Goal: Task Accomplishment & Management: Complete application form

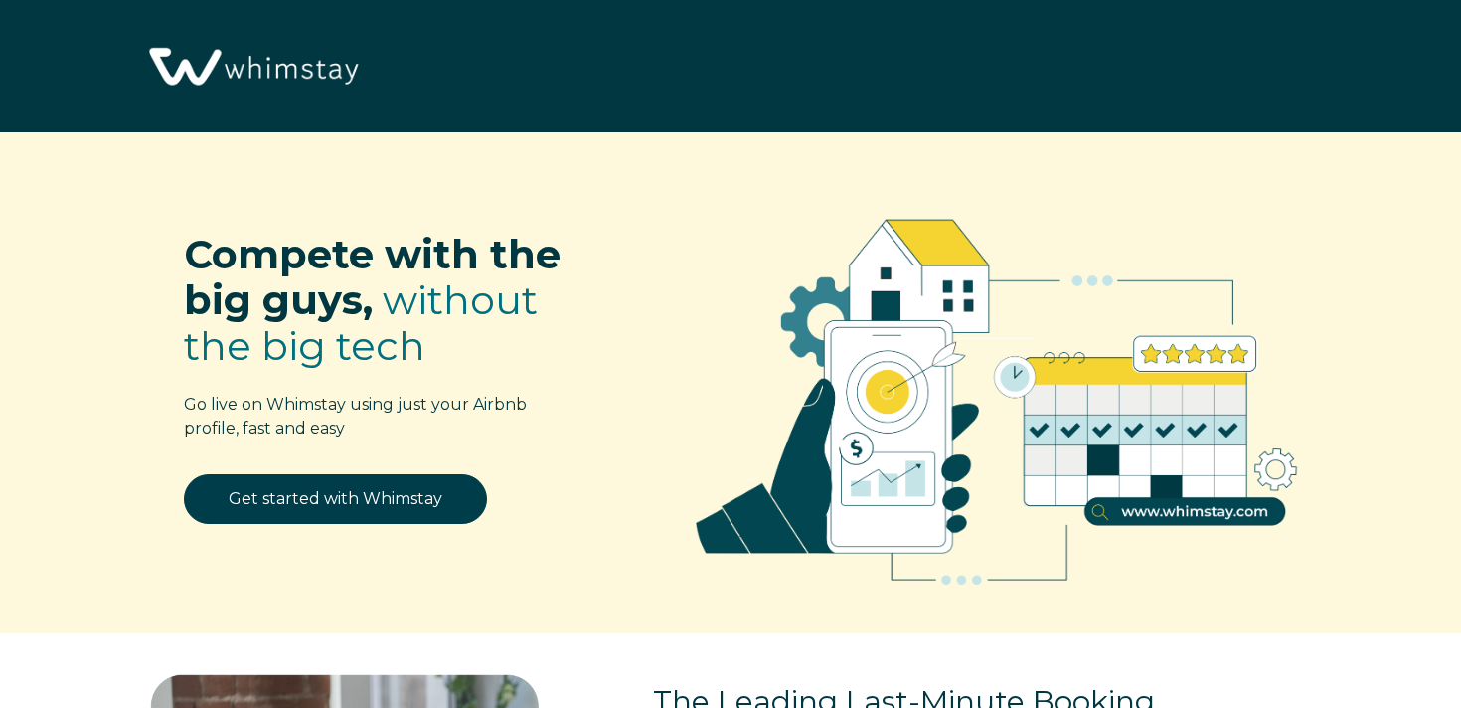
select select "US"
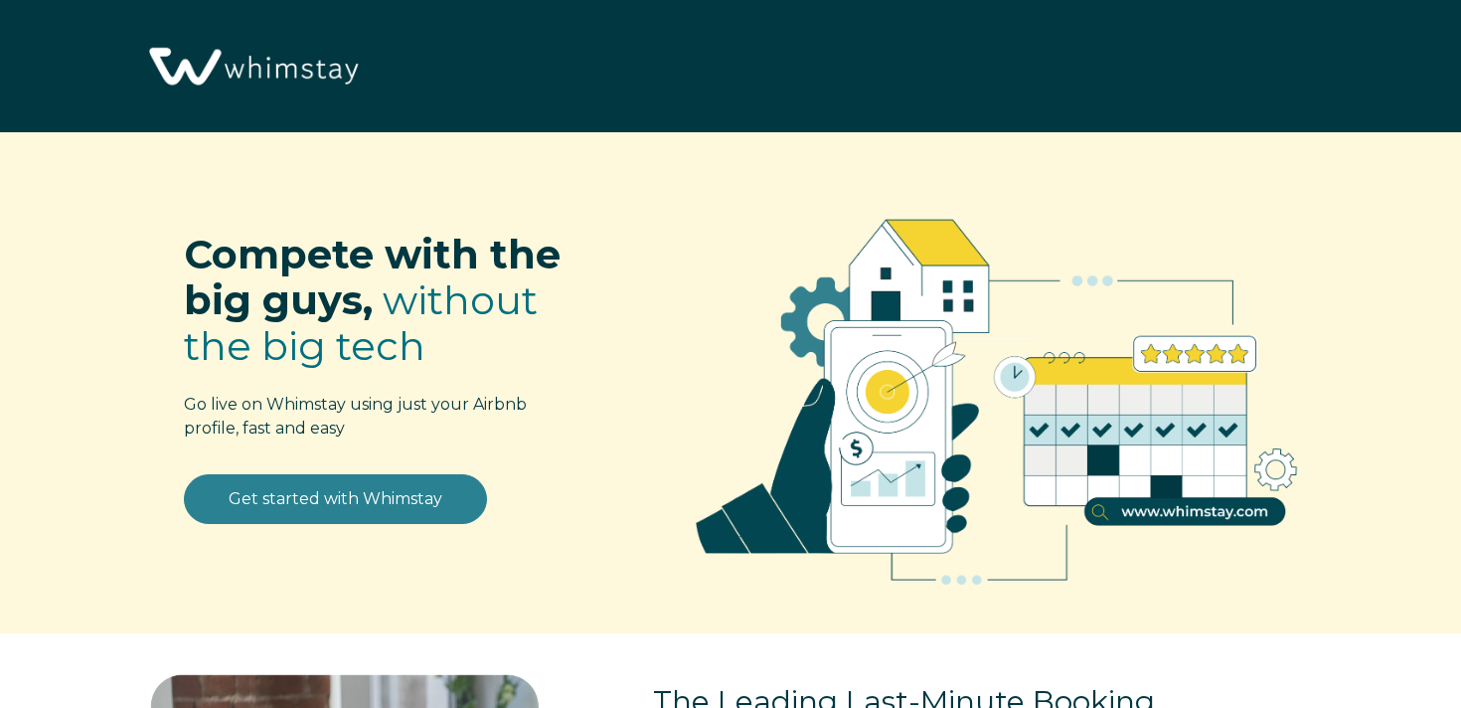
scroll to position [157, 0]
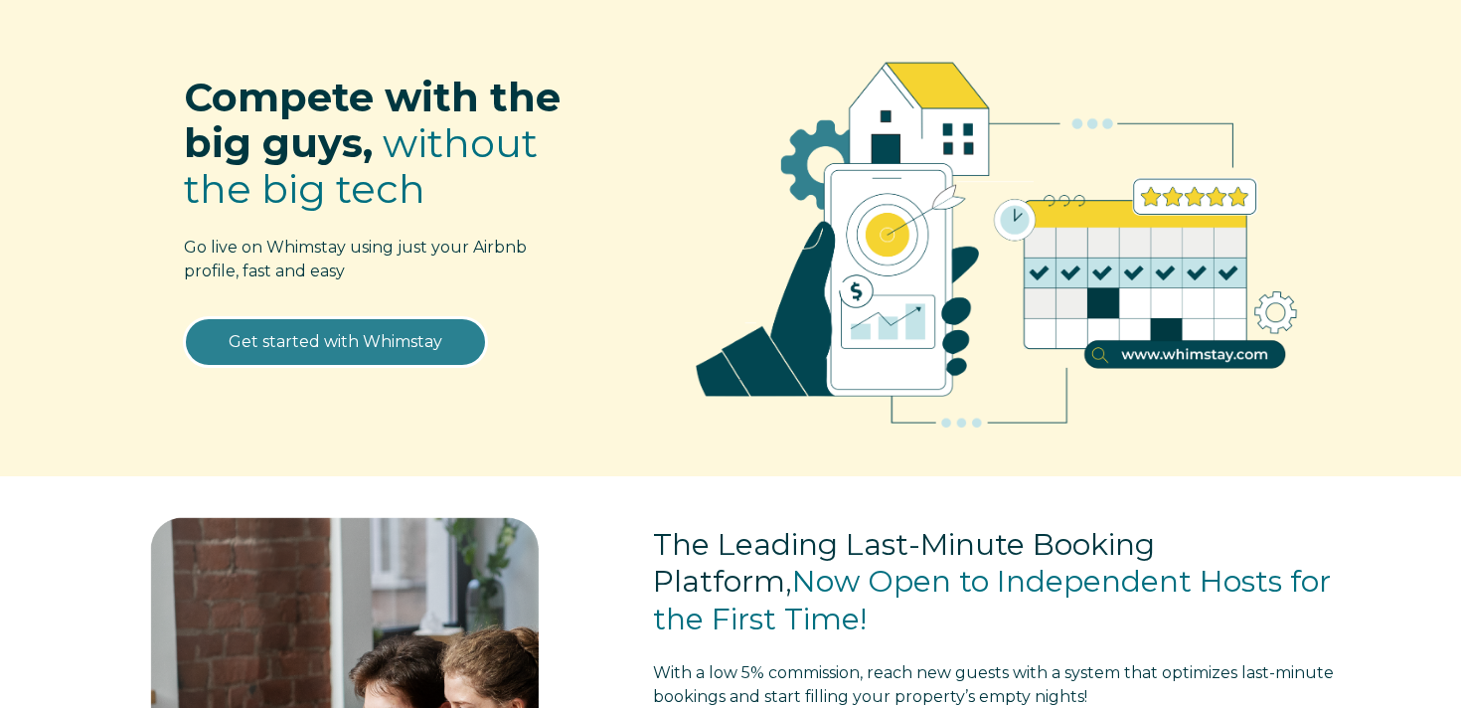
click at [308, 337] on link "Get started with Whimstay" at bounding box center [335, 342] width 303 height 50
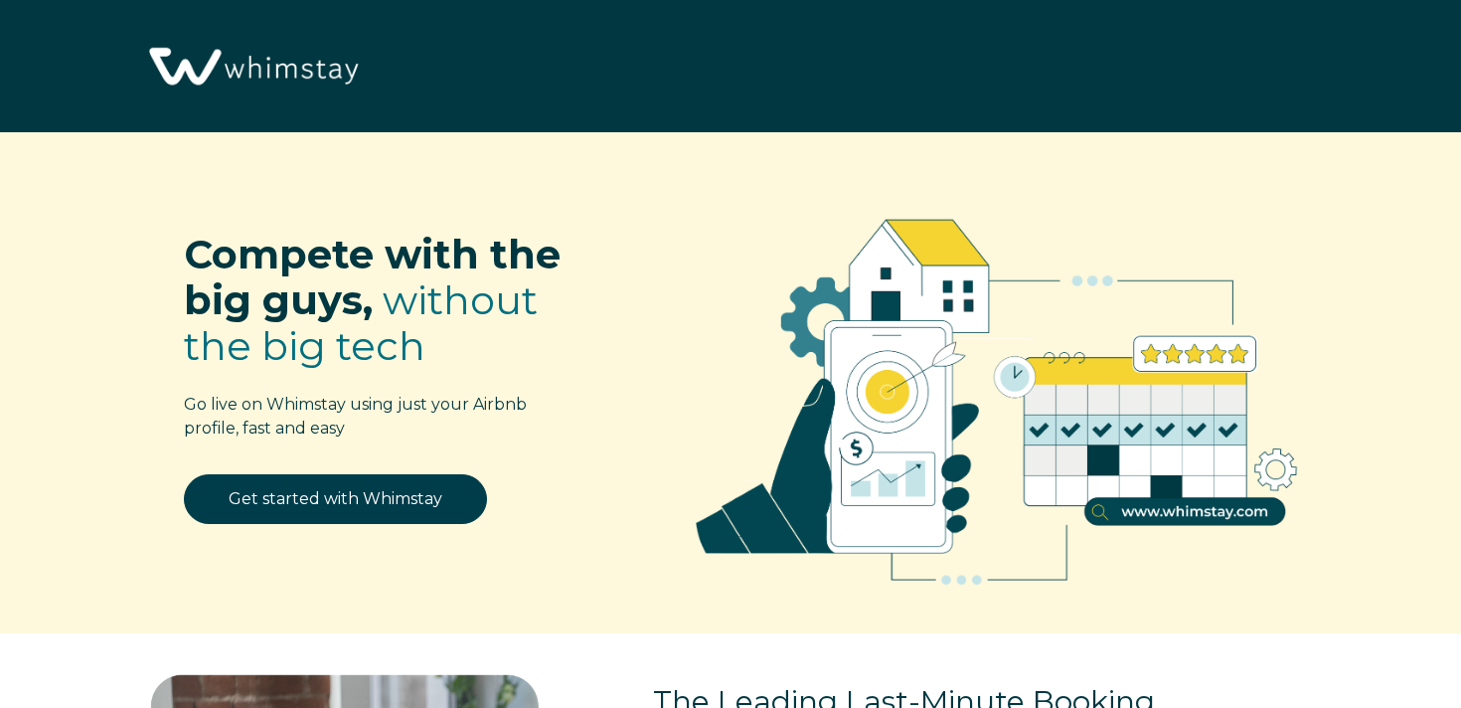
select select "US"
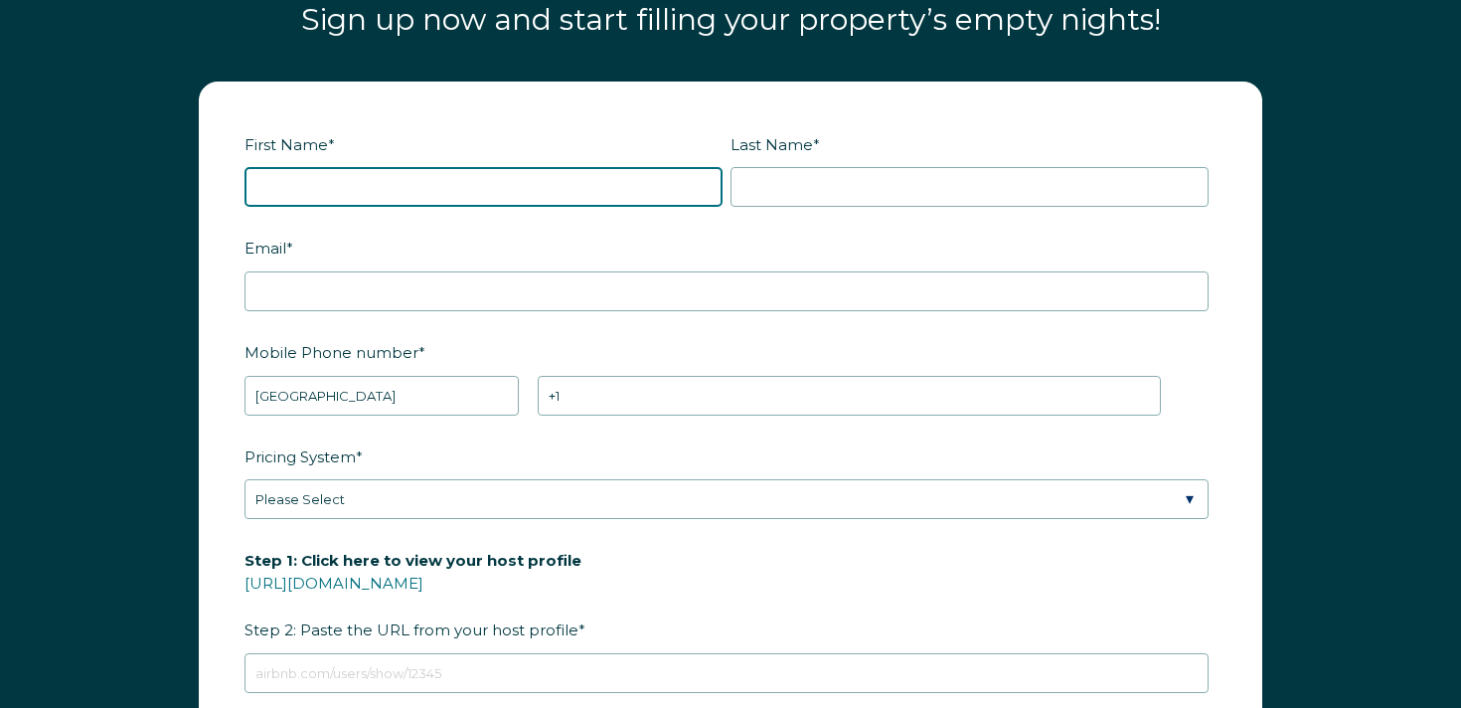
click at [518, 185] on input "First Name *" at bounding box center [483, 187] width 478 height 40
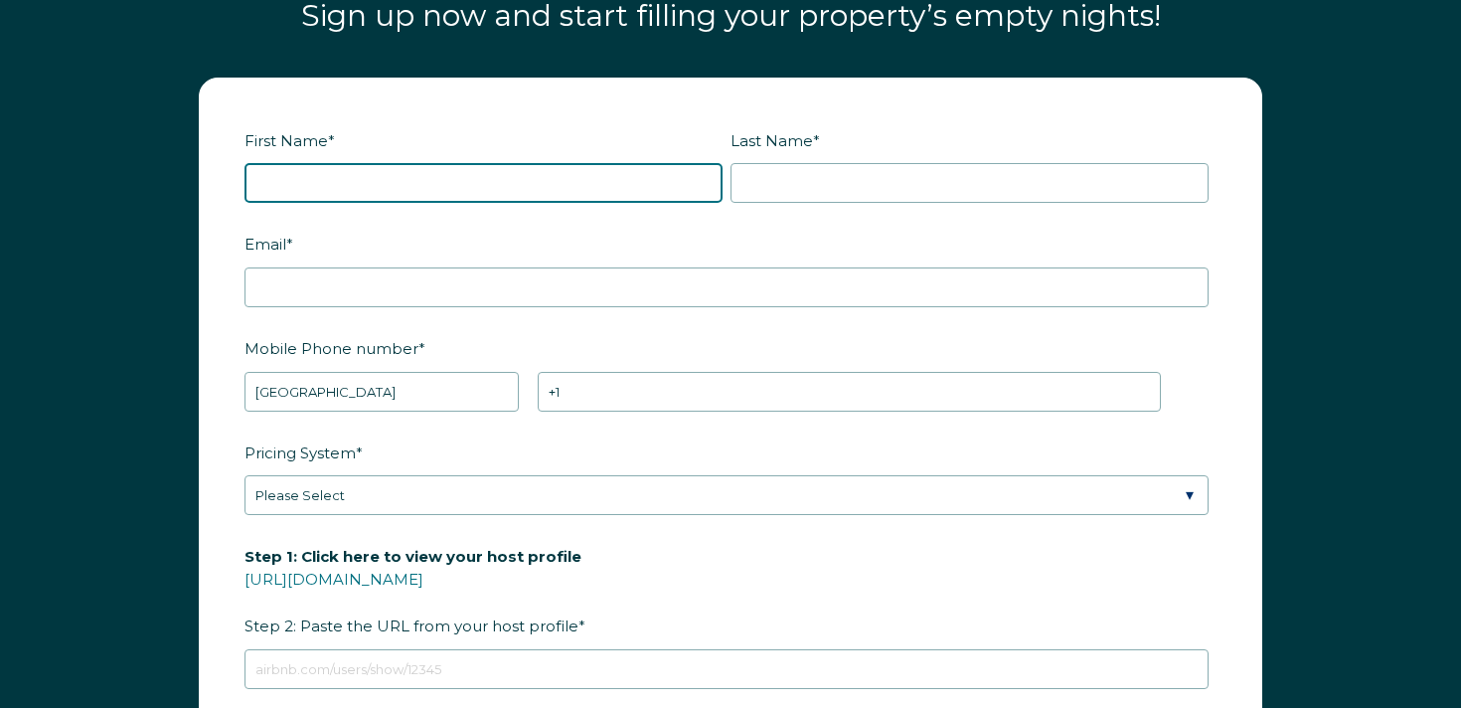
click at [520, 185] on input "First Name *" at bounding box center [483, 183] width 478 height 40
type input "[PERSON_NAME]"
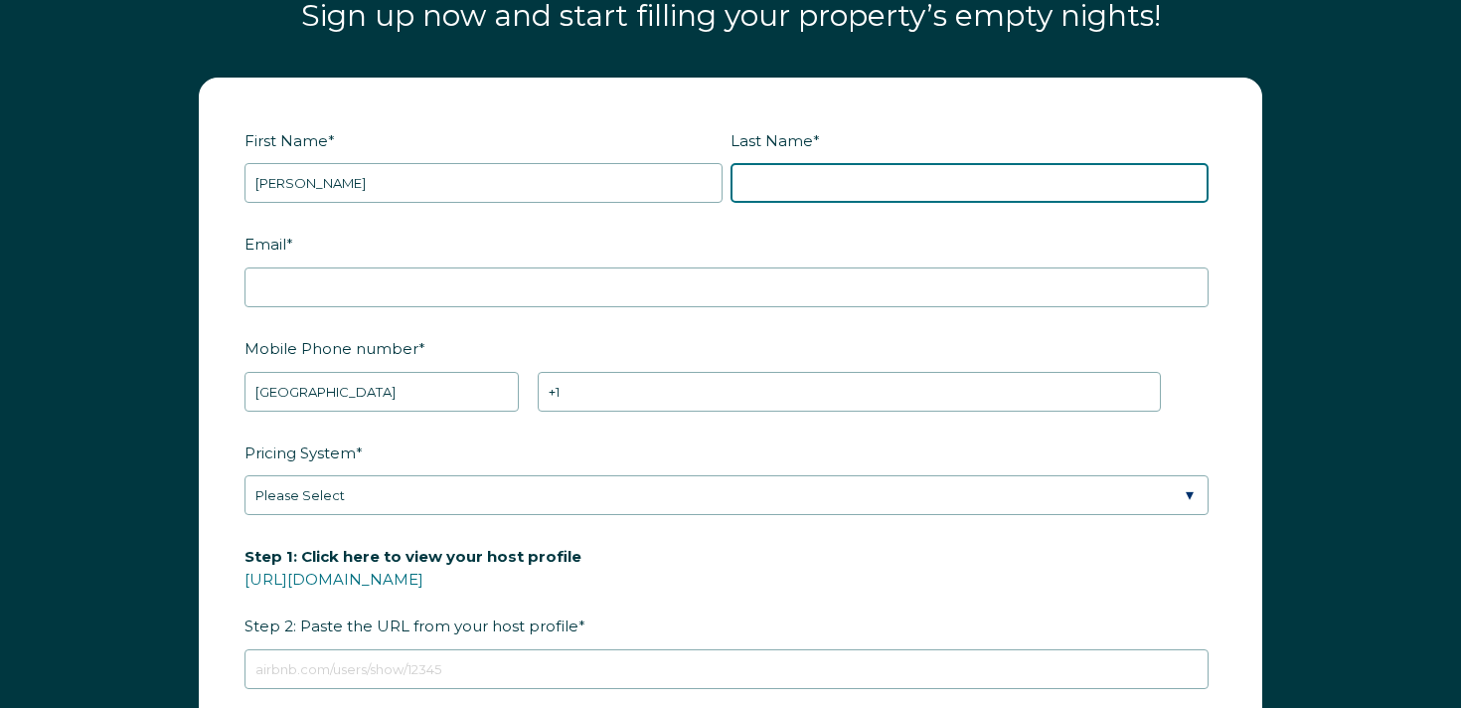
type input "[PERSON_NAME]"
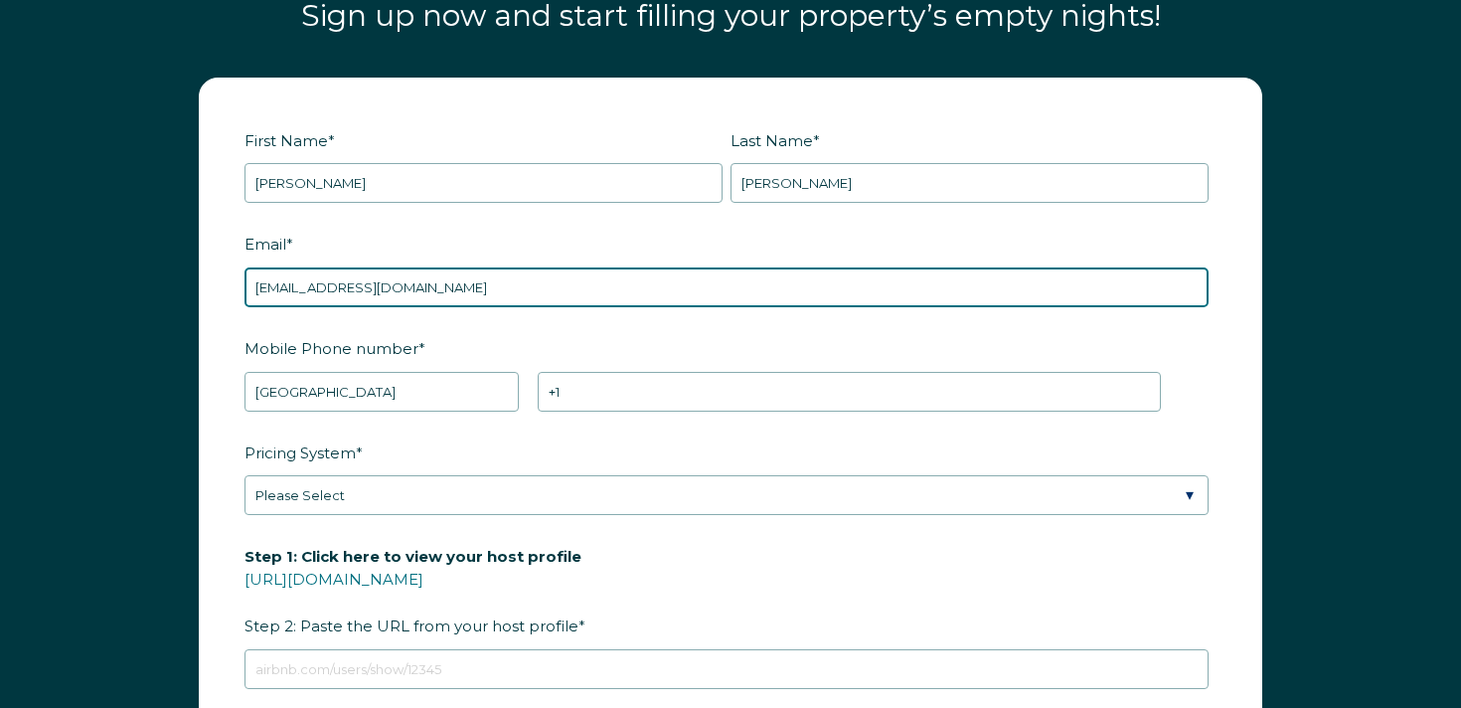
click at [358, 291] on input "[EMAIL_ADDRESS][DOMAIN_NAME]" at bounding box center [726, 287] width 964 height 40
type input "[EMAIL_ADDRESS][DOMAIN_NAME]"
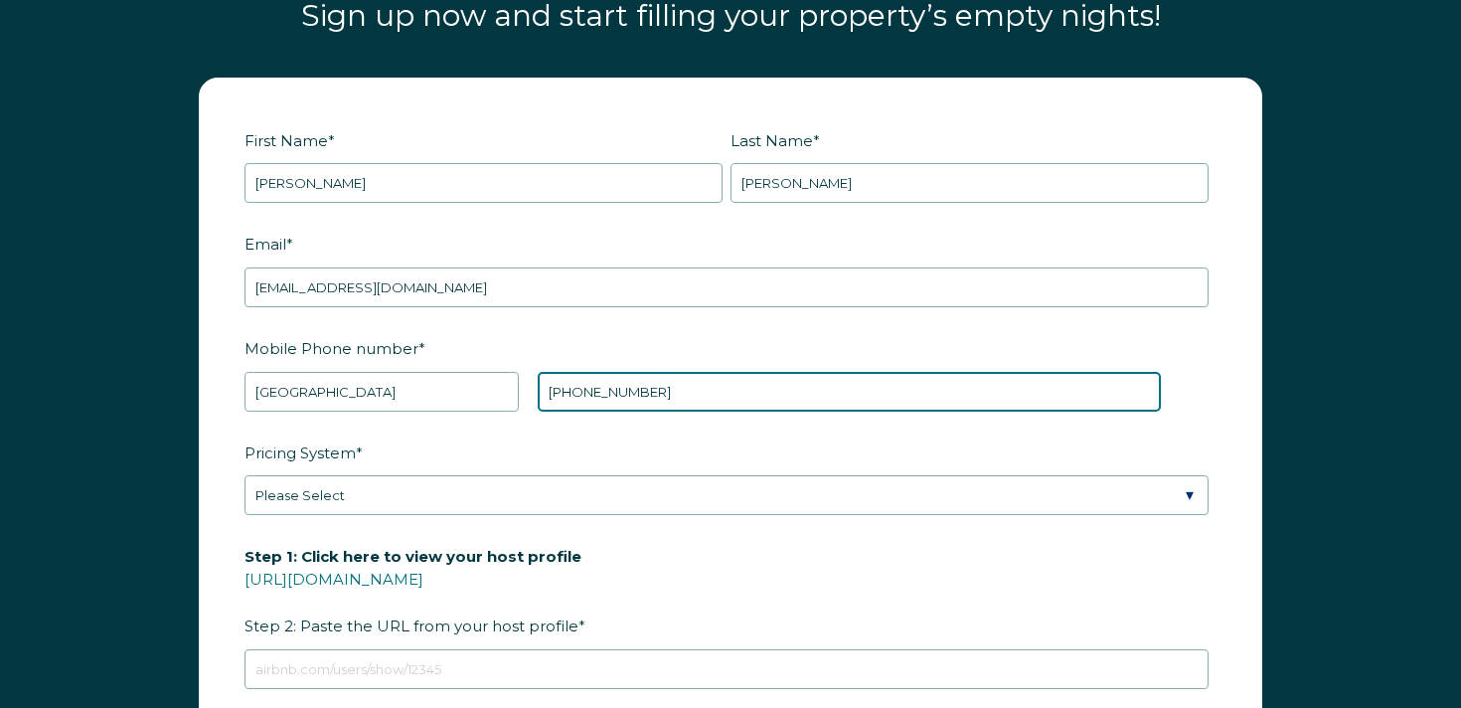
type input "[PHONE_NUMBER]"
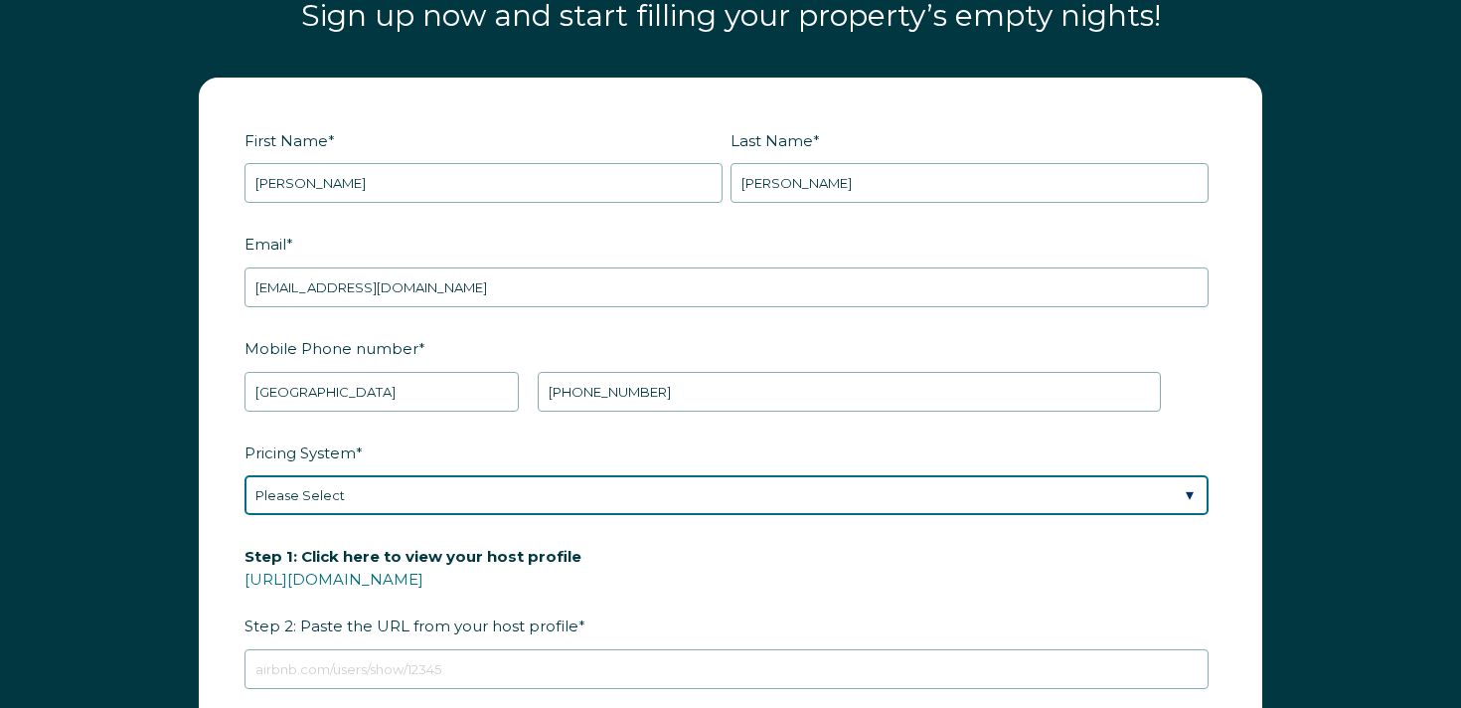
click at [390, 511] on select "Please Select Manual Airbnb Smart Pricing PriceLabs Wheelhouse Beyond Pricing 3…" at bounding box center [726, 495] width 964 height 40
select select "Manual"
click at [244, 475] on select "Please Select Manual Airbnb Smart Pricing PriceLabs Wheelhouse Beyond Pricing 3…" at bounding box center [726, 495] width 964 height 40
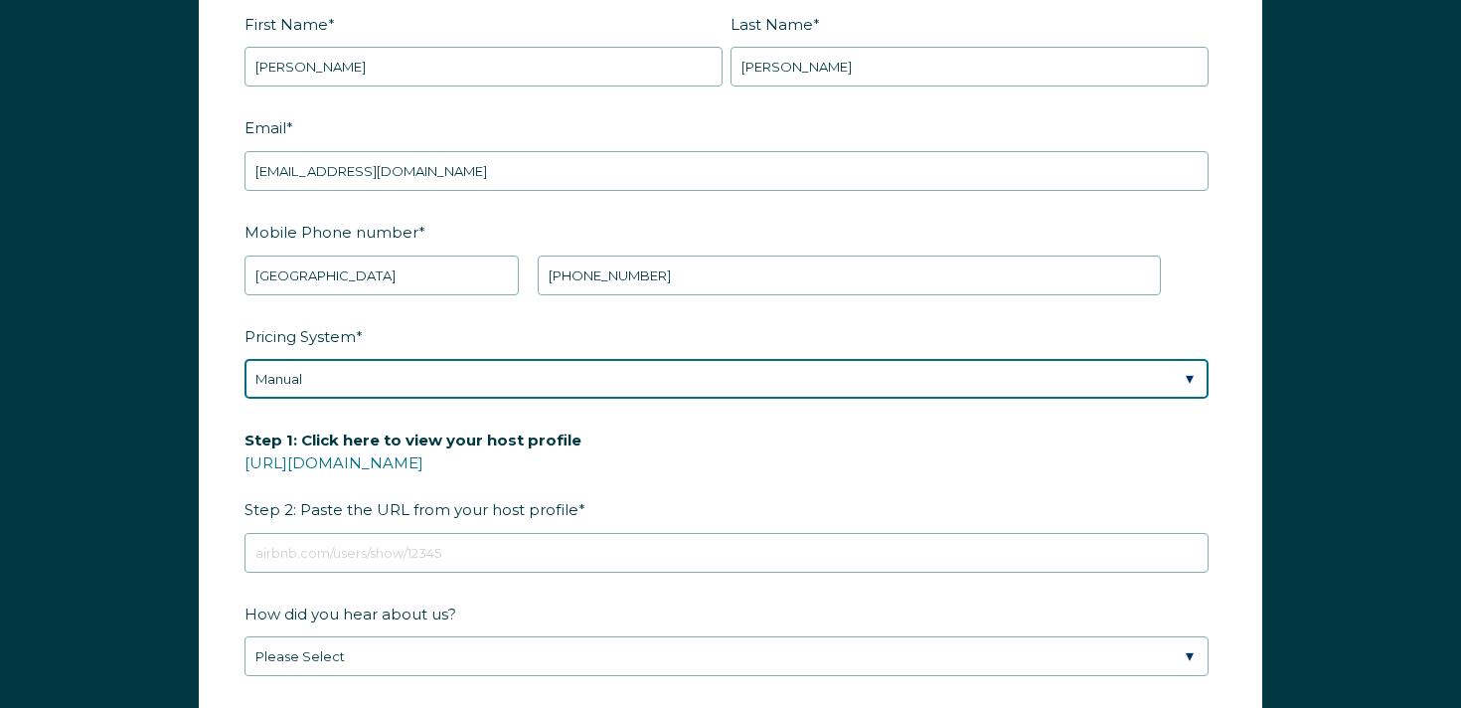
scroll to position [2537, 0]
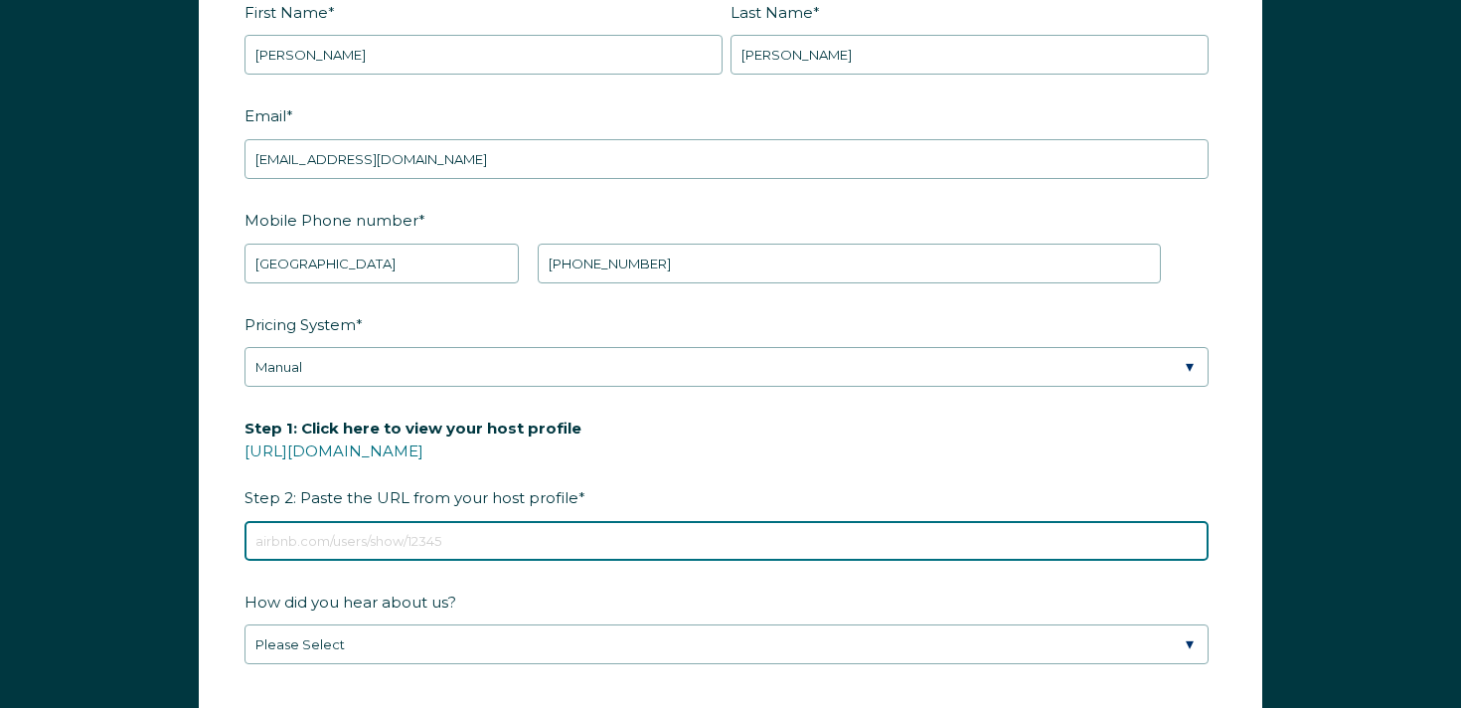
click at [419, 537] on input "Step 1: Click here to view your host profile [URL][DOMAIN_NAME] Step 2: Paste t…" at bounding box center [726, 541] width 964 height 40
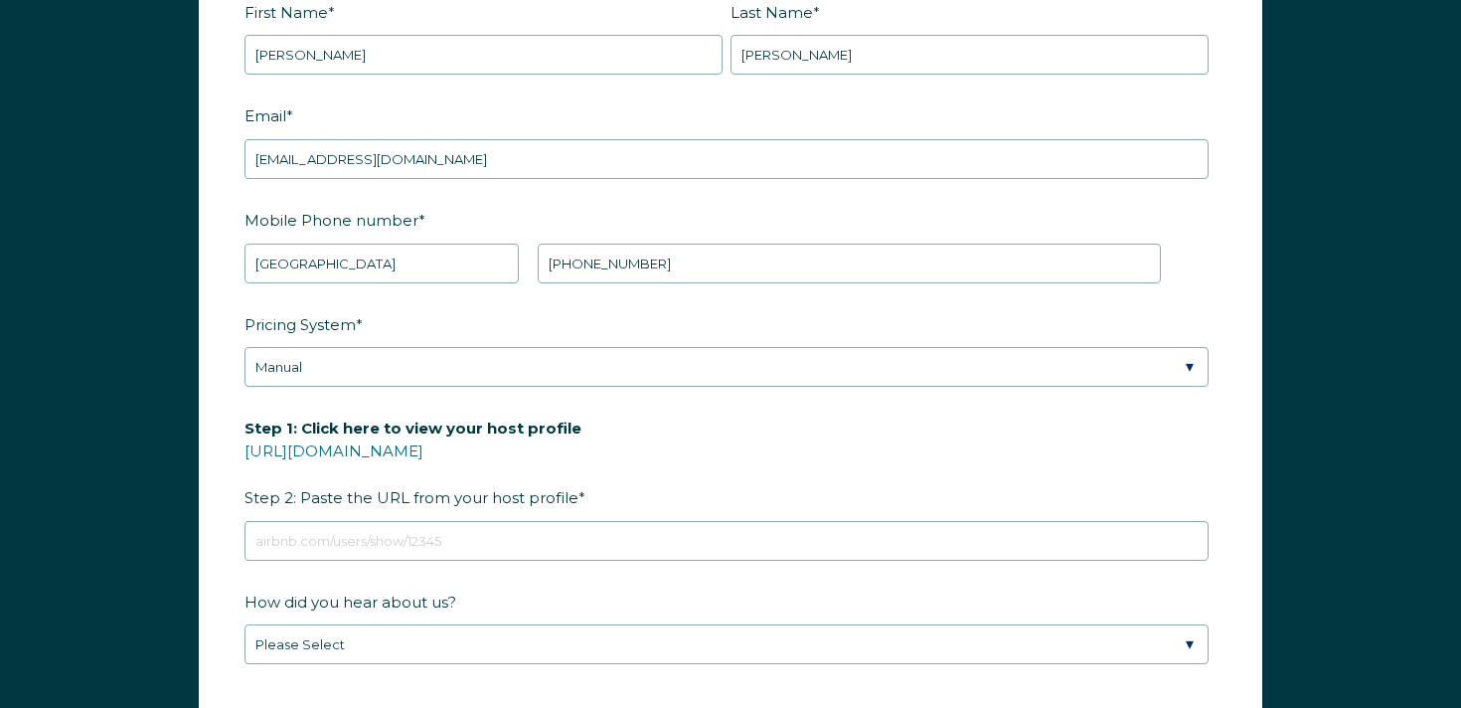
drag, startPoint x: 905, startPoint y: 411, endPoint x: 865, endPoint y: 416, distance: 40.1
click at [905, 411] on label "Step 1: Click here to view your host profile [URL][DOMAIN_NAME] Step 2: Paste t…" at bounding box center [730, 462] width 972 height 104
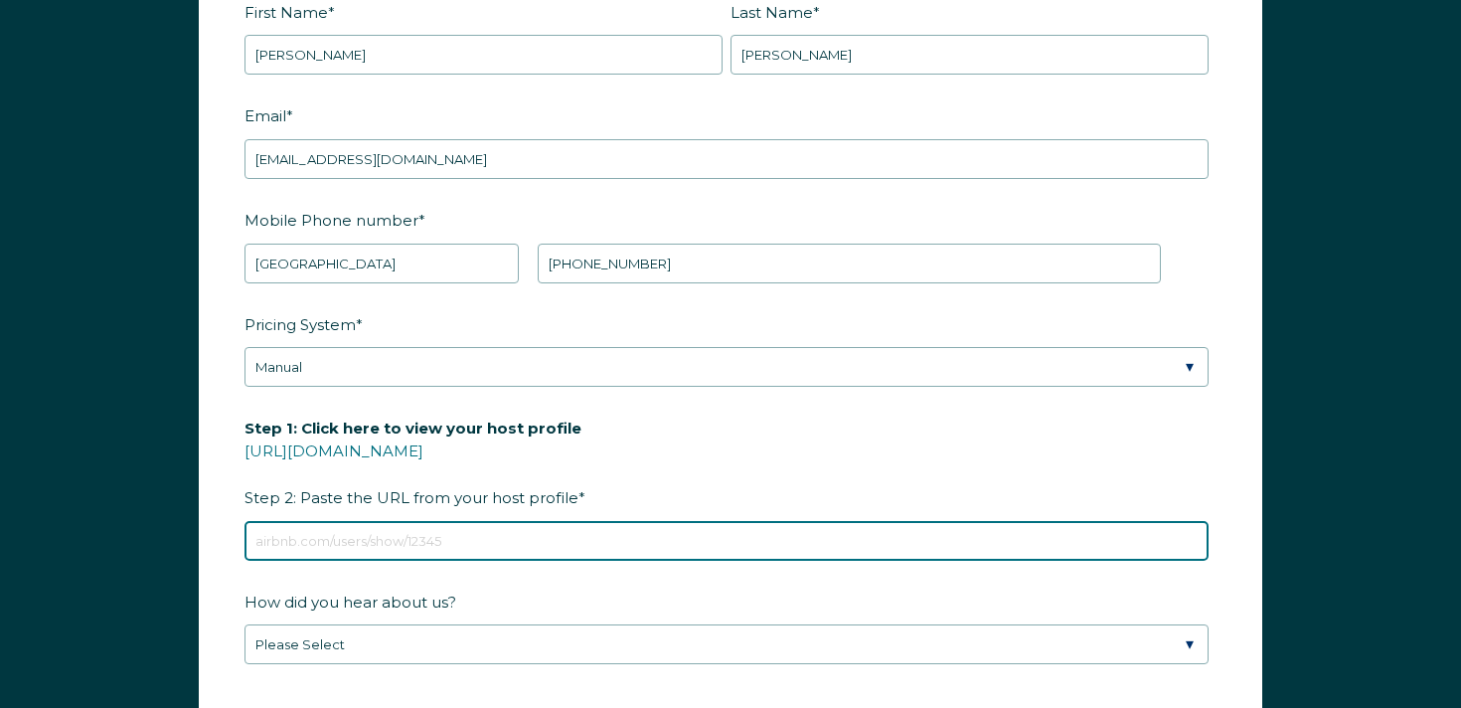
click at [905, 521] on input "Step 1: Click here to view your host profile [URL][DOMAIN_NAME] Step 2: Paste t…" at bounding box center [726, 541] width 964 height 40
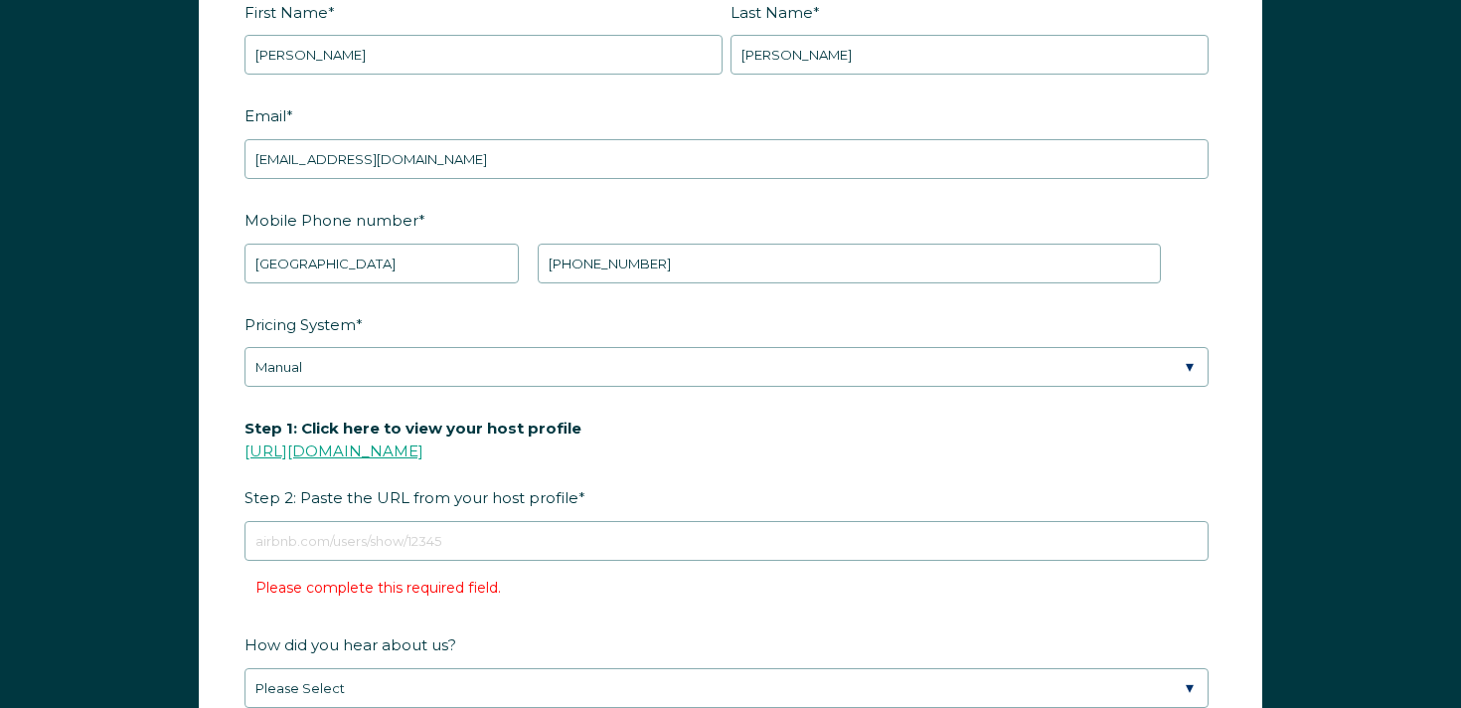
drag, startPoint x: 453, startPoint y: 433, endPoint x: 447, endPoint y: 450, distance: 17.9
click at [453, 433] on span "Step 1: Click here to view your host profile [URL][DOMAIN_NAME] Step 2: Paste t…" at bounding box center [412, 462] width 337 height 100
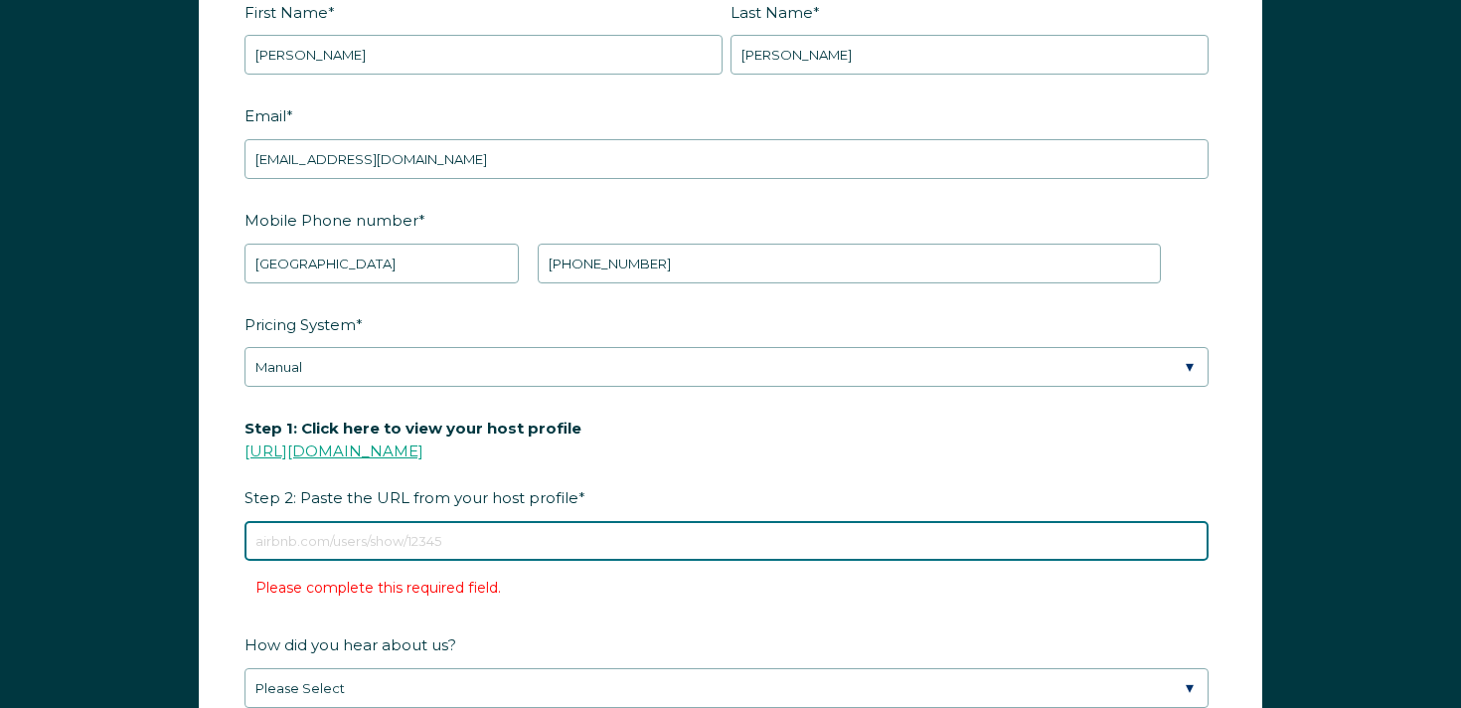
click at [453, 521] on input "Step 1: Click here to view your host profile [URL][DOMAIN_NAME] Step 2: Paste t…" at bounding box center [726, 541] width 964 height 40
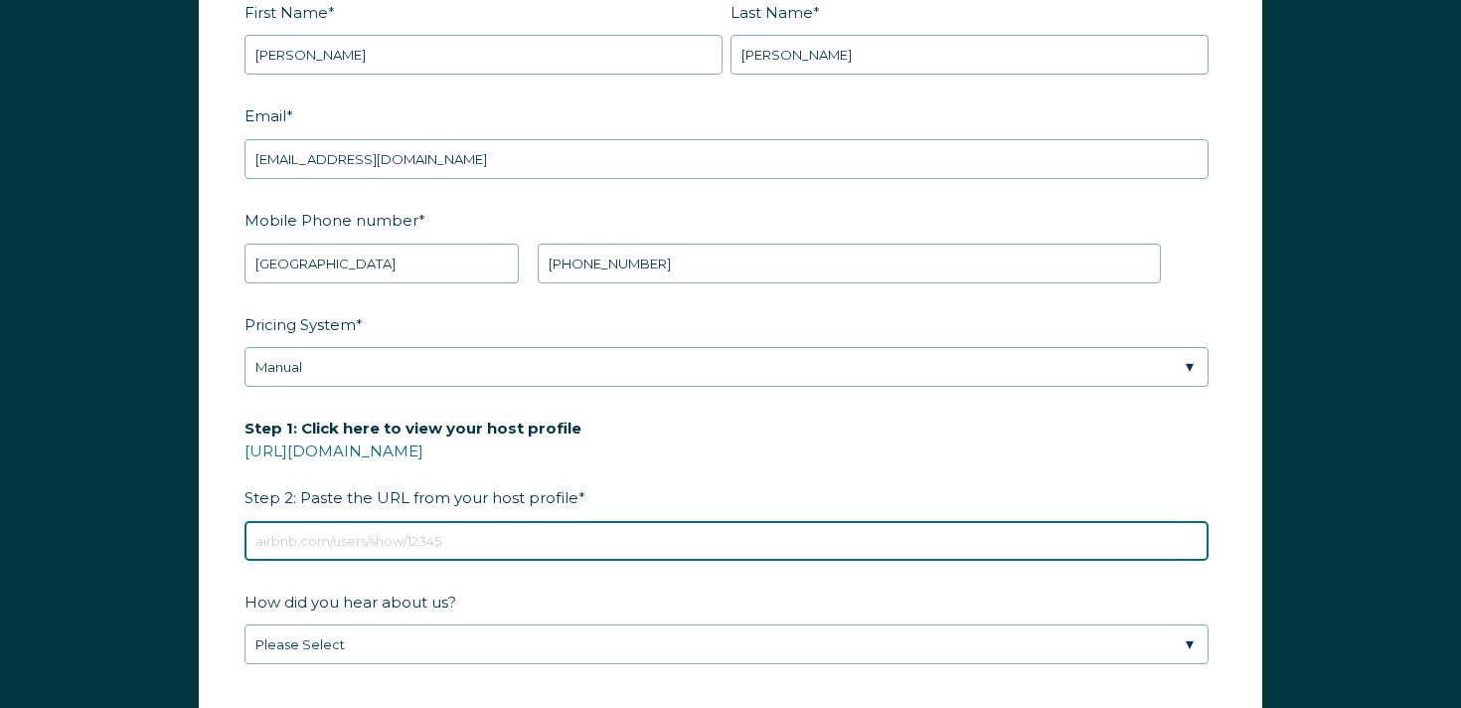
paste input "[URL][DOMAIN_NAME]"
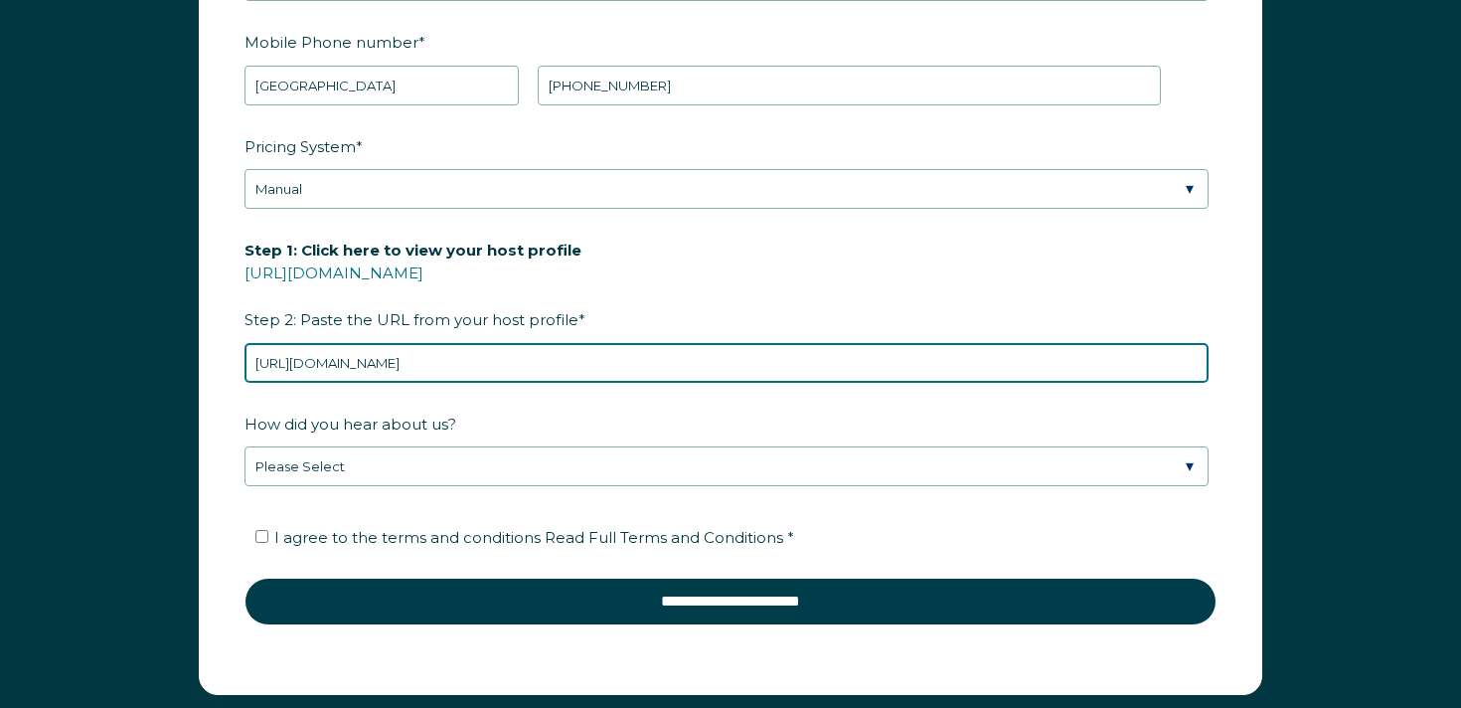
scroll to position [2735, 0]
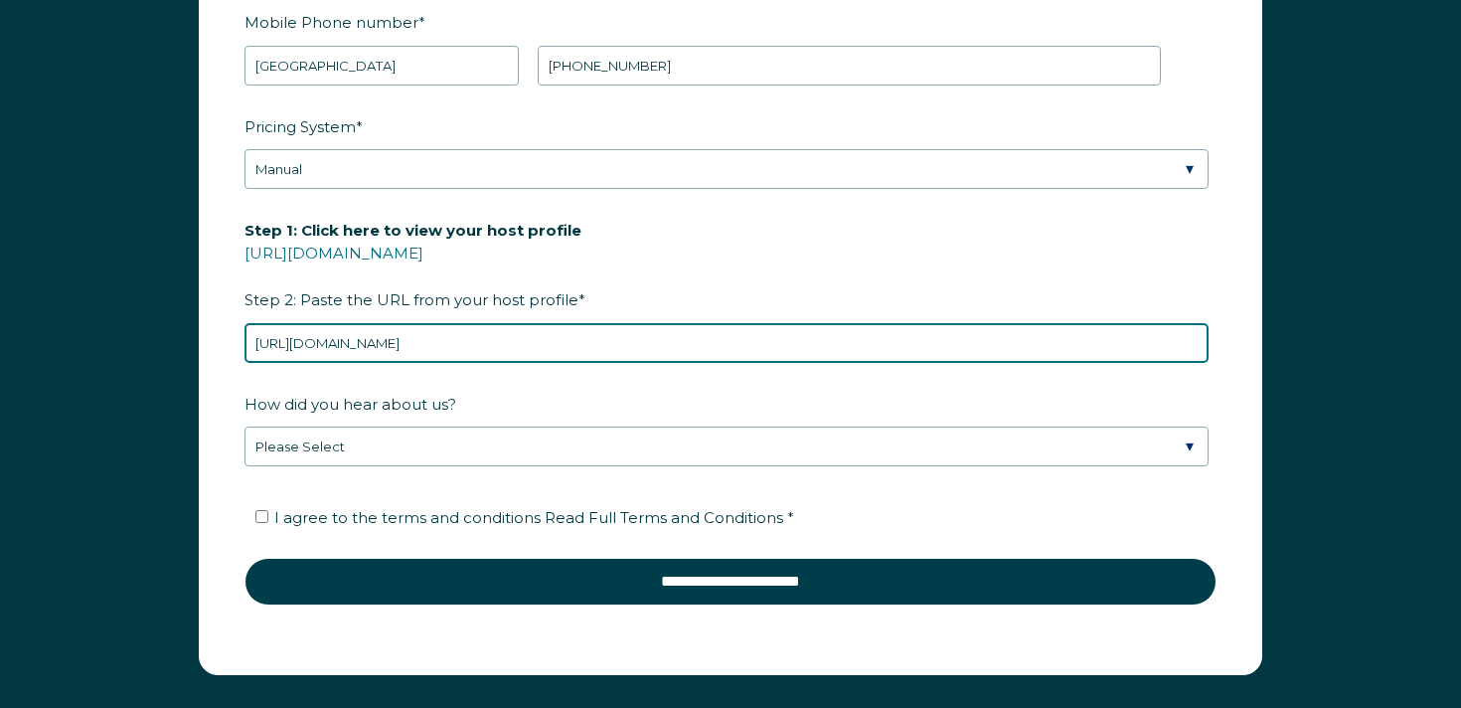
type input "[URL][DOMAIN_NAME]"
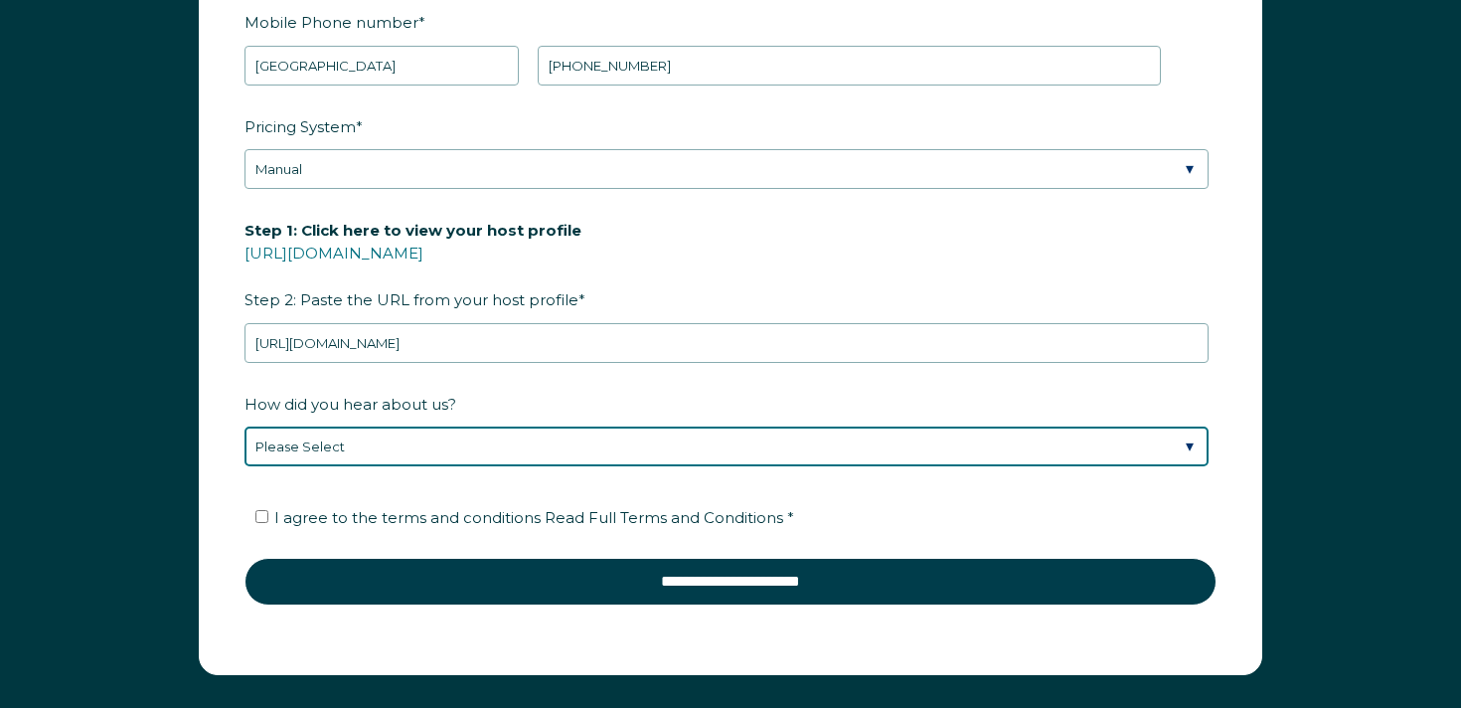
click at [421, 450] on select "Please Select Found Whimstay through a Google search Direct outreach from a Whi…" at bounding box center [726, 446] width 964 height 40
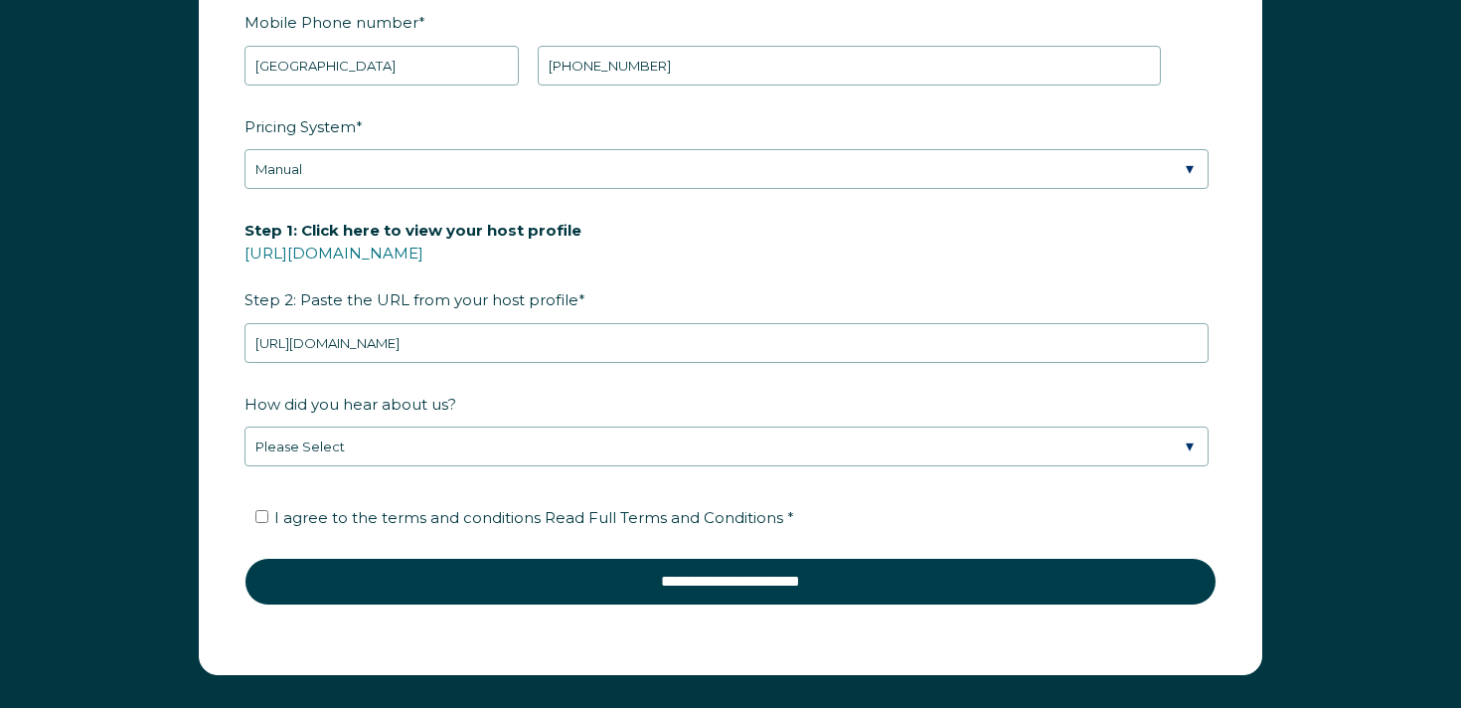
drag, startPoint x: 223, startPoint y: 488, endPoint x: 369, endPoint y: 517, distance: 148.9
click at [369, 517] on span "I agree to the terms and conditions Read Full Terms and Conditions *" at bounding box center [534, 517] width 520 height 19
click at [268, 517] on input "I agree to the terms and conditions Read Full Terms and Conditions *" at bounding box center [261, 516] width 13 height 13
checkbox input "true"
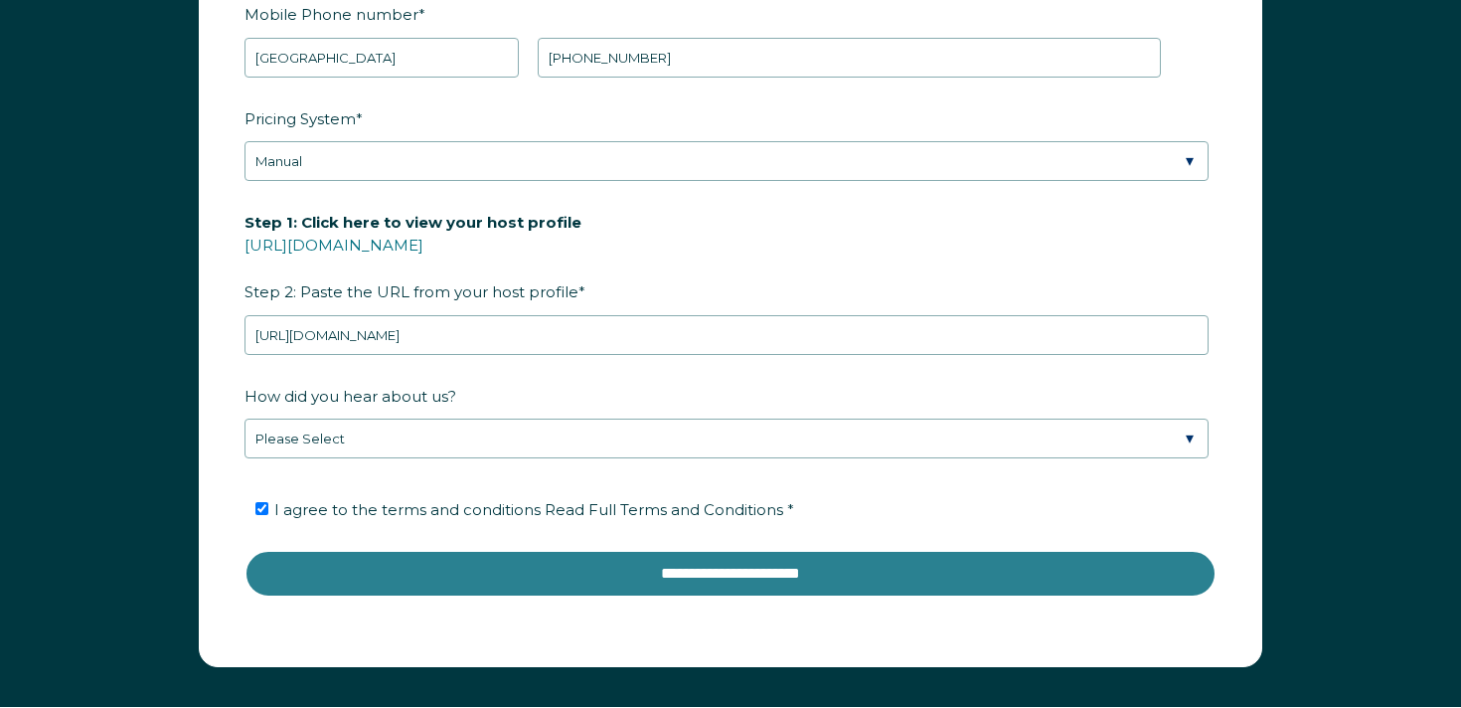
drag, startPoint x: 369, startPoint y: 517, endPoint x: 445, endPoint y: 581, distance: 100.1
click at [445, 581] on input "**********" at bounding box center [730, 574] width 972 height 48
